Goal: Information Seeking & Learning: Learn about a topic

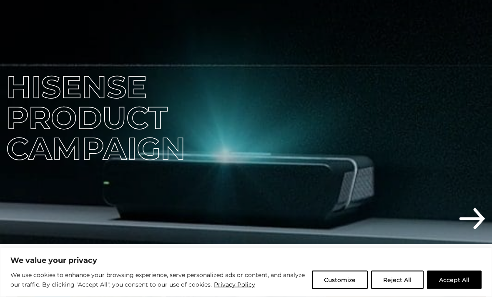
scroll to position [192, 0]
click at [401, 289] on button "Reject All" at bounding box center [397, 280] width 52 height 18
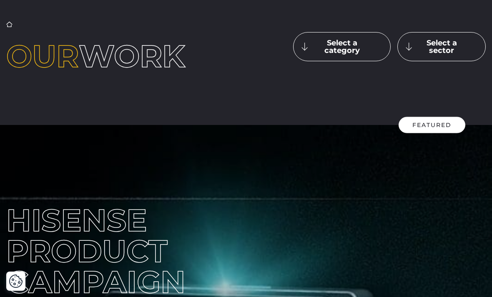
scroll to position [0, 0]
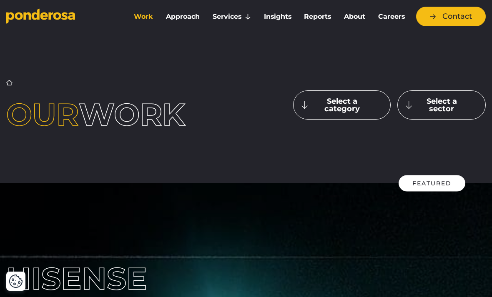
click at [187, 18] on link "Approach" at bounding box center [182, 16] width 43 height 17
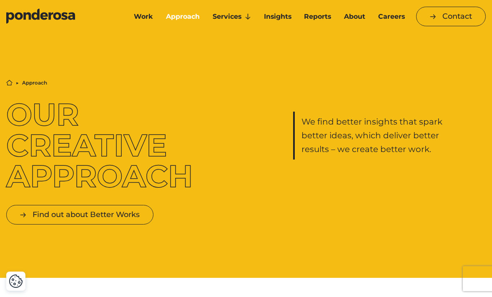
click at [0, 0] on link "Overview" at bounding box center [0, 0] width 0 height 0
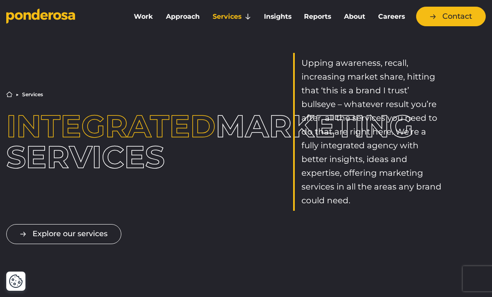
click at [271, 23] on link "Insights" at bounding box center [277, 16] width 37 height 17
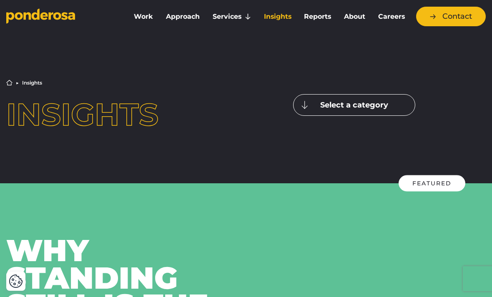
click at [390, 20] on link "Careers" at bounding box center [391, 16] width 36 height 17
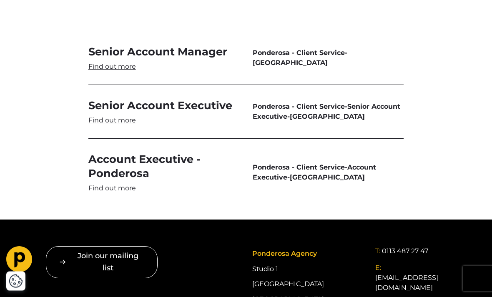
scroll to position [2405, 0]
click at [183, 152] on link "Account Executive - Ponderosa" at bounding box center [163, 172] width 151 height 41
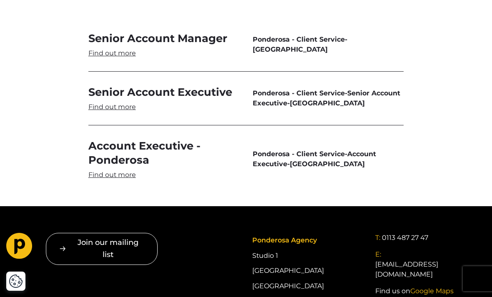
click at [318, 88] on span "Ponderosa - Client Service - Senior Account Executive - [GEOGRAPHIC_DATA]" at bounding box center [327, 98] width 151 height 20
click at [173, 85] on link "Senior Account Executive" at bounding box center [163, 98] width 151 height 27
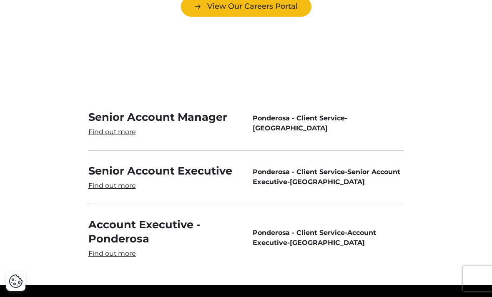
scroll to position [2335, 0]
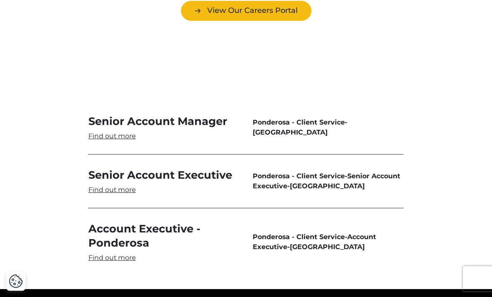
click at [190, 114] on link "Senior Account Manager" at bounding box center [163, 127] width 151 height 27
click at [257, 172] on span "Ponderosa - Client Service" at bounding box center [298, 176] width 92 height 8
click at [132, 168] on link "Senior Account Executive" at bounding box center [163, 181] width 151 height 27
